Goal: Information Seeking & Learning: Learn about a topic

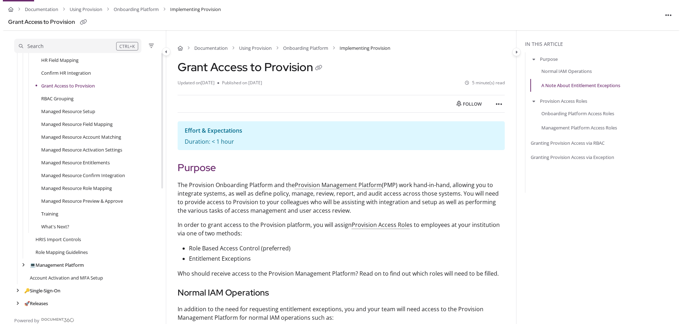
scroll to position [228, 0]
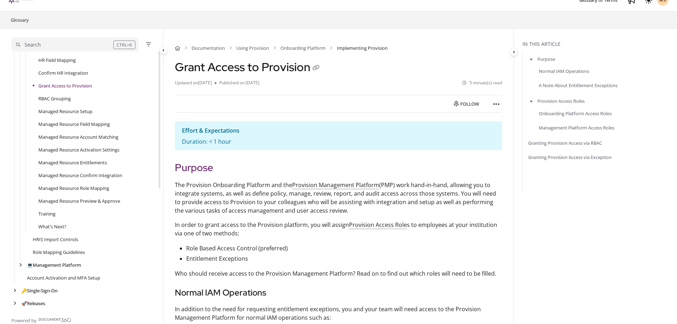
click at [84, 44] on div "Search" at bounding box center [64, 45] width 97 height 8
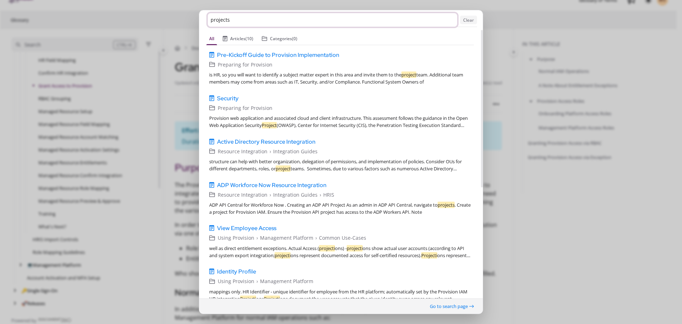
click at [258, 17] on input "projects" at bounding box center [333, 20] width 250 height 14
type input "projections"
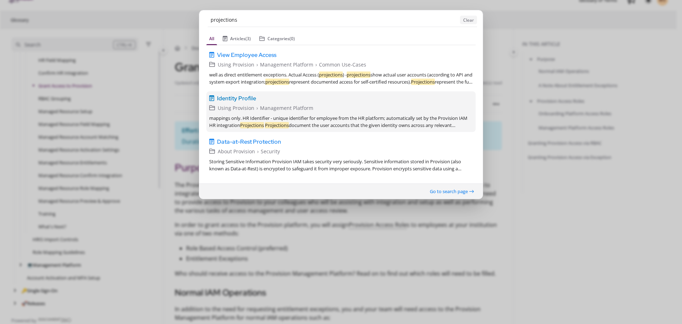
click at [244, 106] on span "Using Provision" at bounding box center [236, 108] width 37 height 8
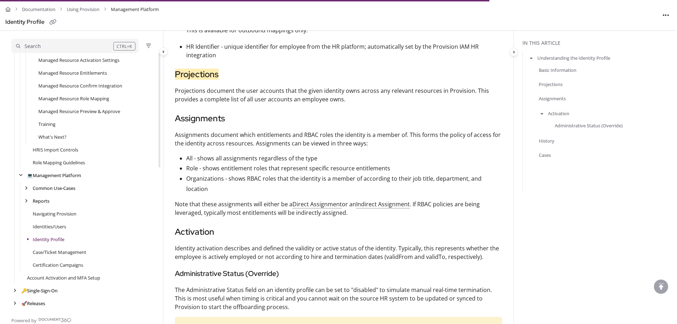
scroll to position [838, 0]
click at [269, 152] on p "All - shows all assignments regardless of the type" at bounding box center [344, 157] width 316 height 10
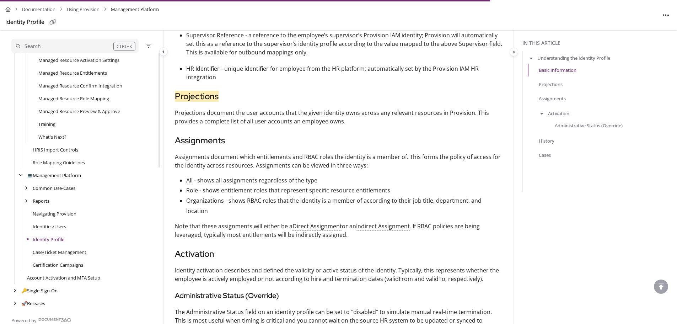
scroll to position [803, 0]
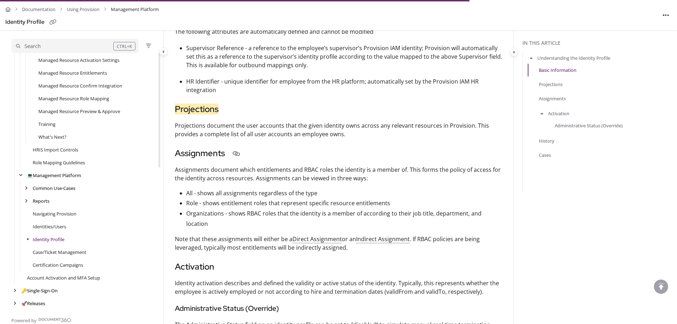
click at [262, 147] on h3 "Assignments" at bounding box center [338, 153] width 327 height 13
click at [300, 127] on p "Projections document the user accounts that the given identity owns across any …" at bounding box center [338, 129] width 327 height 17
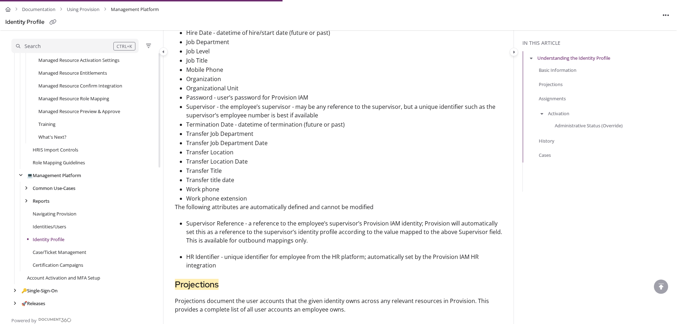
scroll to position [732, 0]
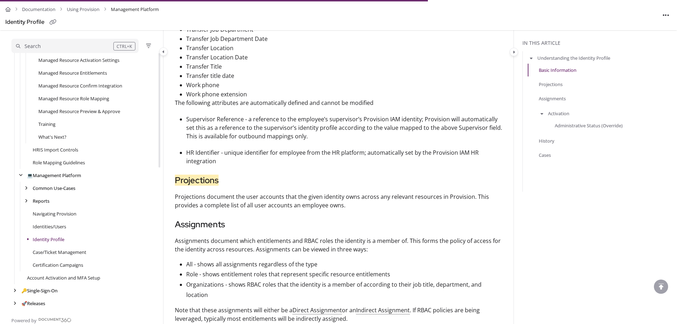
click at [294, 157] on article "Identity Profiles allow you to view the information that Provision has on recor…" at bounding box center [338, 2] width 327 height 1202
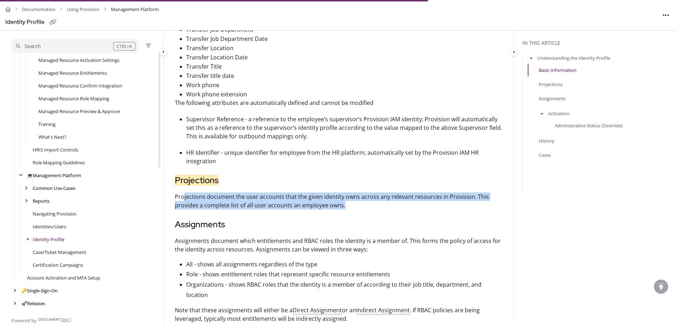
drag, startPoint x: 182, startPoint y: 188, endPoint x: 479, endPoint y: 195, distance: 296.9
click at [479, 195] on p "Projections document the user accounts that the given identity owns across any …" at bounding box center [338, 200] width 327 height 17
click at [254, 197] on p "Projections document the user accounts that the given identity owns across any …" at bounding box center [338, 200] width 327 height 17
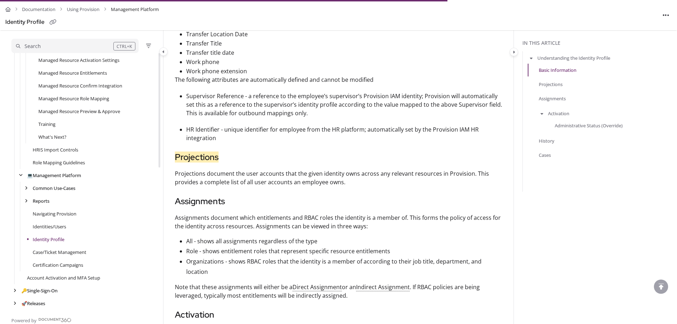
scroll to position [767, 0]
